Goal: Check status: Check status

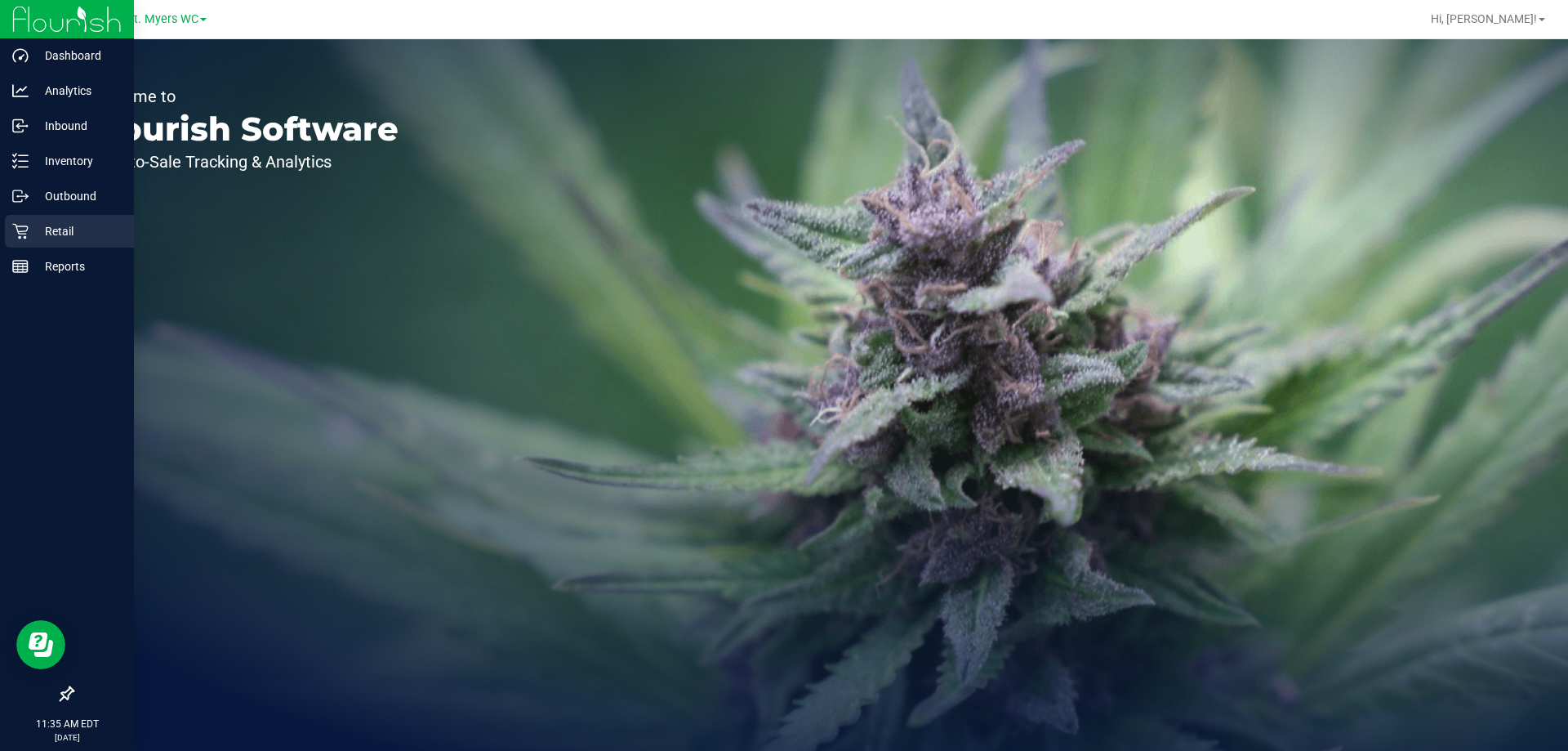
click at [28, 227] on icon at bounding box center [20, 231] width 15 height 15
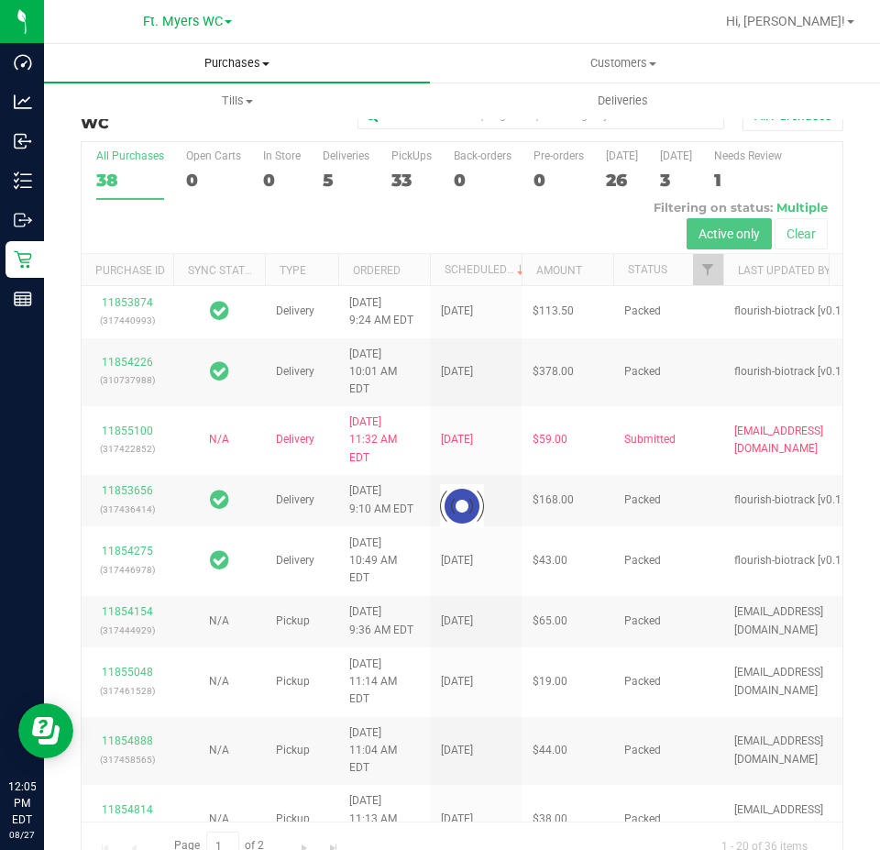
click at [265, 66] on span "Purchases" at bounding box center [237, 63] width 386 height 17
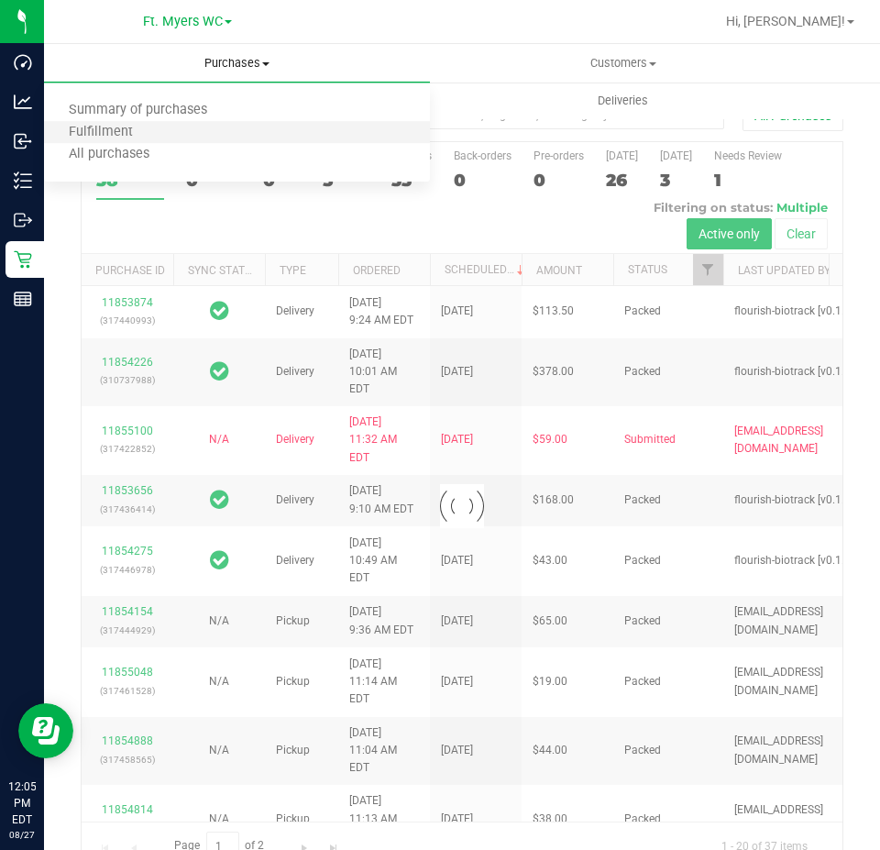
click at [226, 136] on li "Fulfillment" at bounding box center [237, 133] width 386 height 22
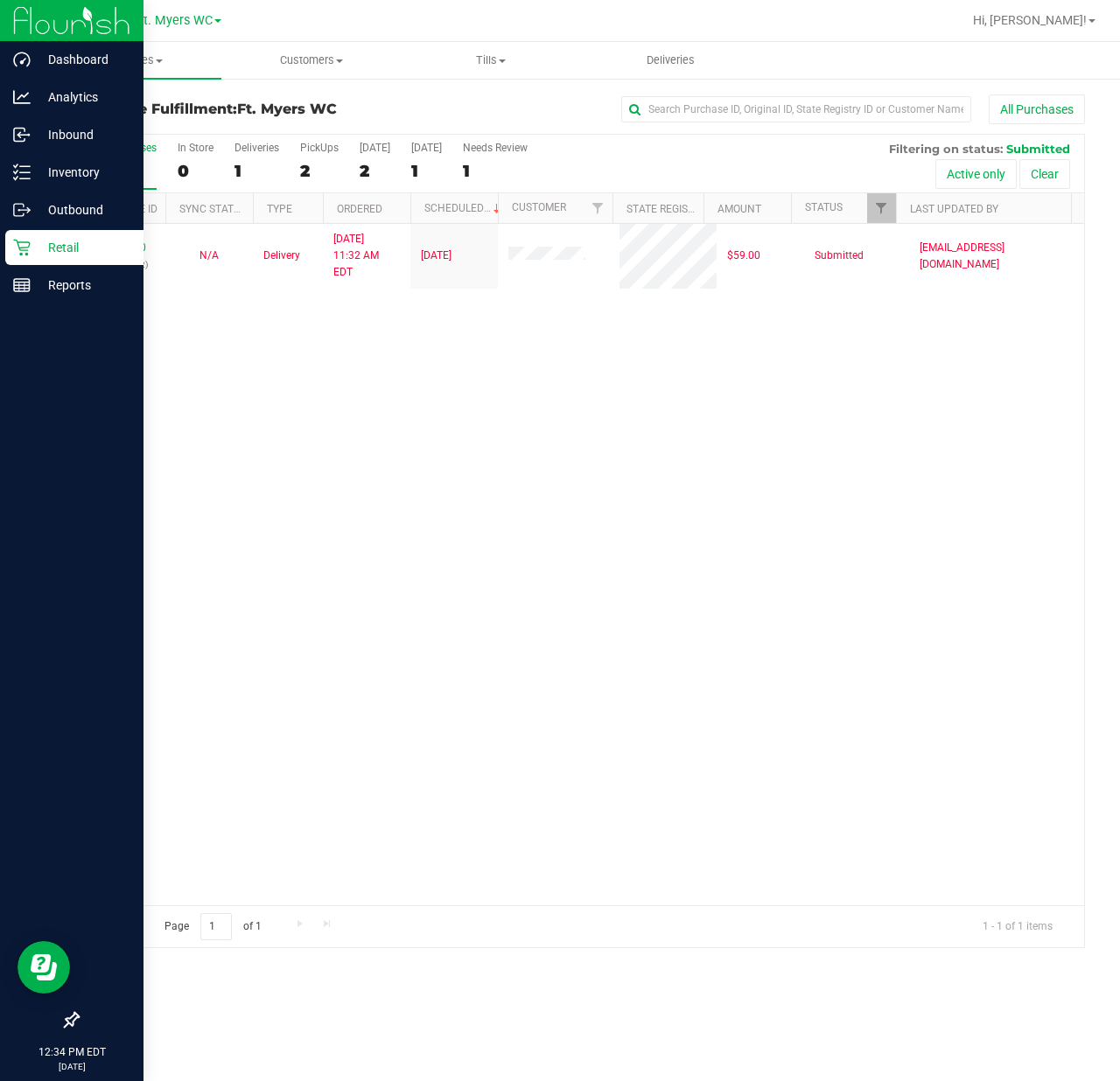
click at [4, 504] on div at bounding box center [72, 655] width 143 height 698
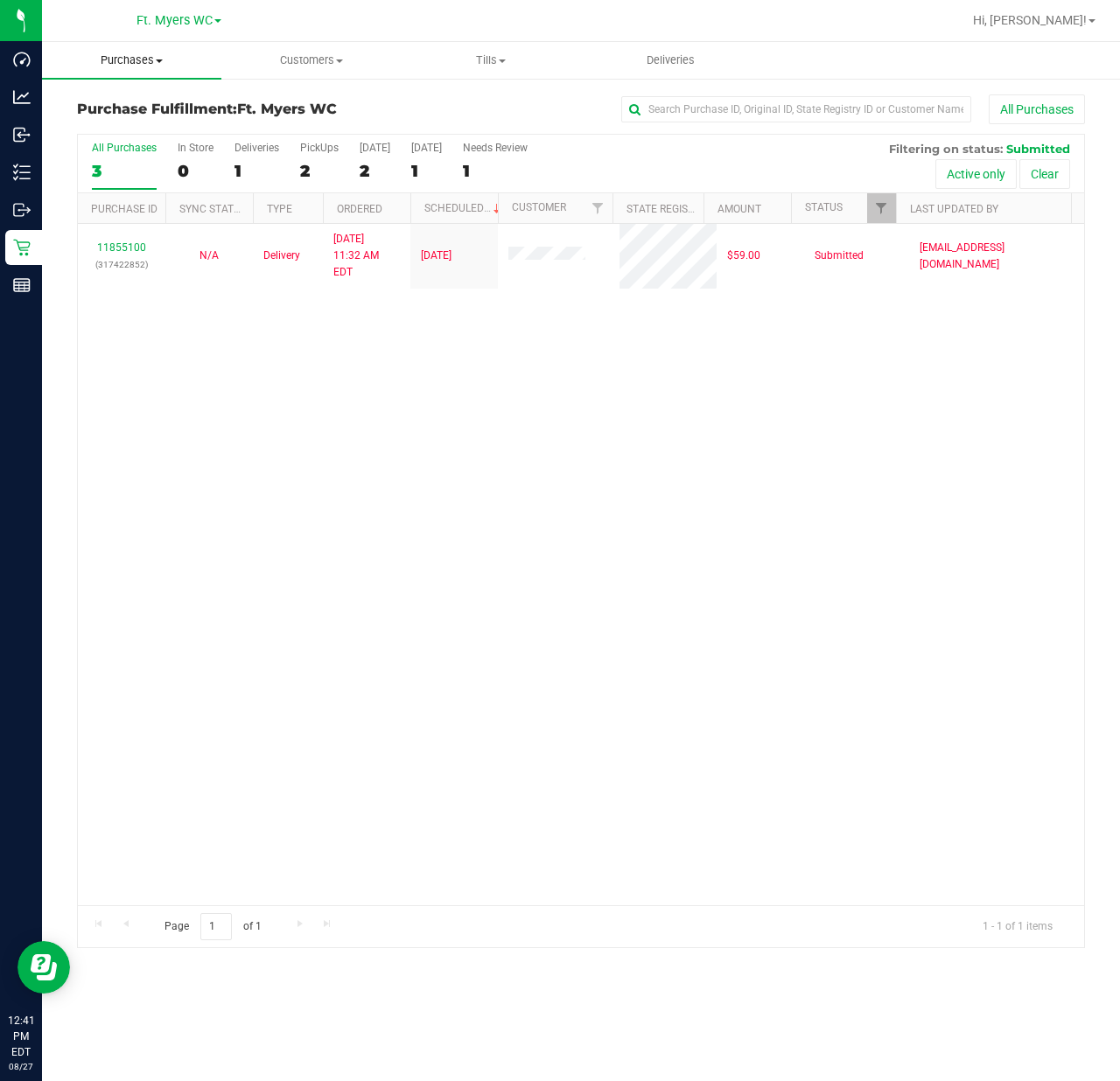
click at [186, 64] on span "Purchases" at bounding box center [132, 60] width 179 height 16
click at [173, 130] on li "Fulfillment" at bounding box center [132, 127] width 179 height 21
